Goal: Task Accomplishment & Management: Complete application form

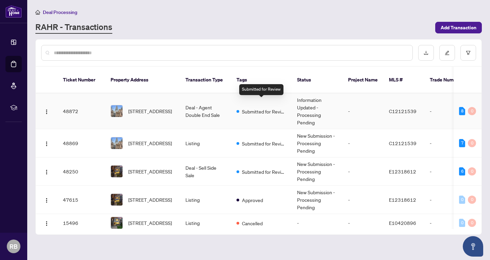
click at [262, 108] on span "Submitted for Review" at bounding box center [264, 111] width 44 height 7
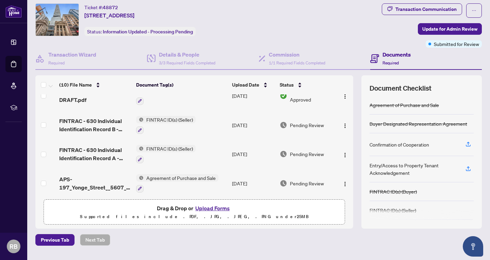
click at [219, 207] on button "Upload Forms" at bounding box center [212, 208] width 38 height 9
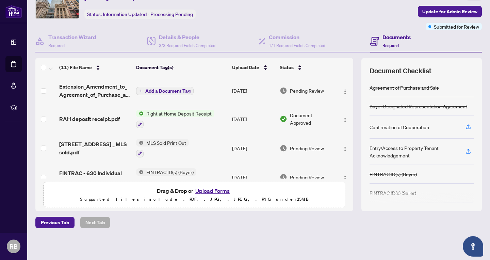
click at [163, 90] on span "Add a Document Tag" at bounding box center [167, 91] width 45 height 5
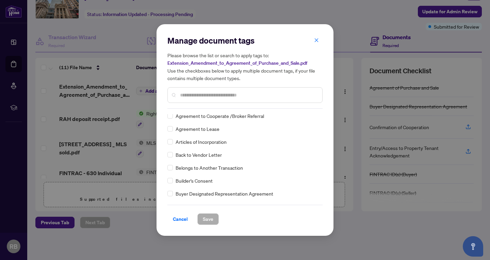
scroll to position [265, 0]
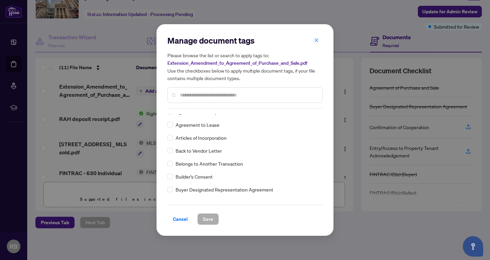
click at [221, 94] on input "text" at bounding box center [248, 94] width 137 height 7
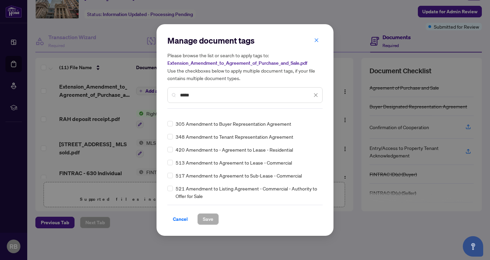
scroll to position [0, 0]
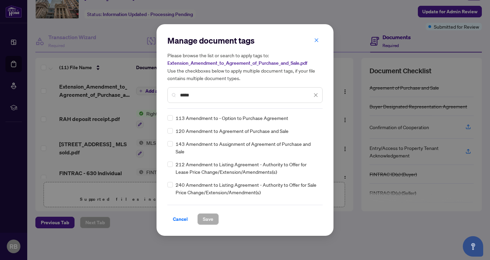
type input "*****"
click at [208, 218] on span "Save" at bounding box center [208, 219] width 11 height 11
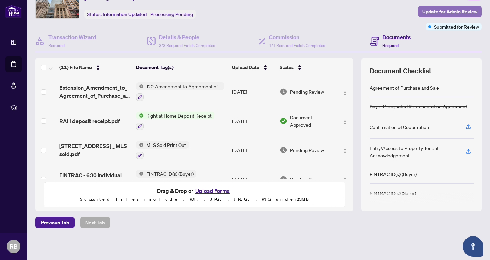
click at [440, 11] on span "Update for Admin Review" at bounding box center [450, 11] width 55 height 11
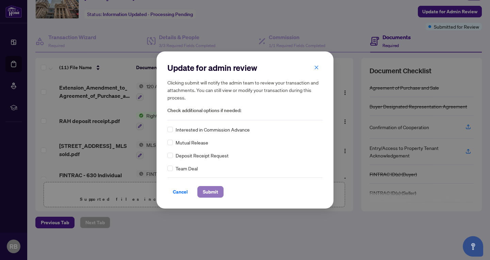
click at [212, 191] on span "Submit" at bounding box center [210, 191] width 15 height 11
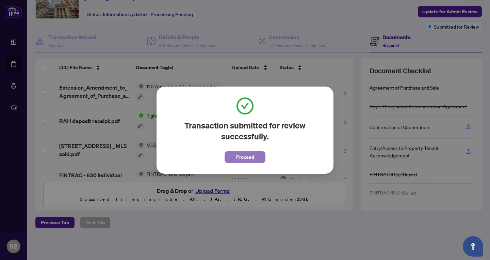
click at [248, 158] on span "Proceed" at bounding box center [245, 157] width 18 height 11
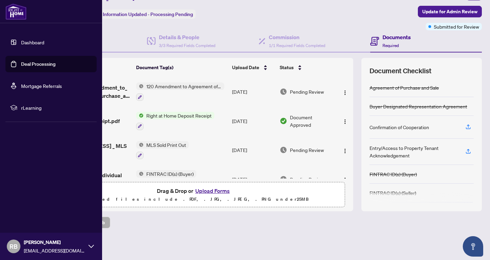
click at [42, 63] on link "Deal Processing" at bounding box center [38, 64] width 34 height 6
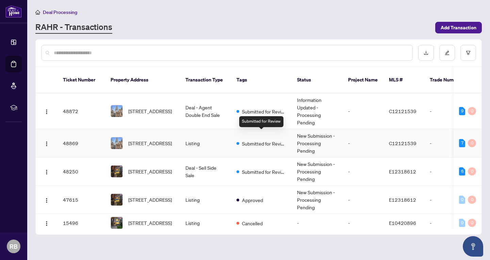
click at [255, 140] on span "Submitted for Review" at bounding box center [264, 143] width 44 height 7
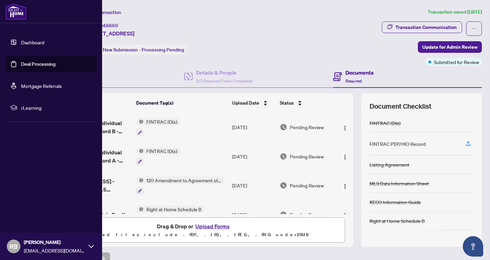
click at [36, 63] on link "Deal Processing" at bounding box center [38, 64] width 34 height 6
